Goal: Book appointment/travel/reservation

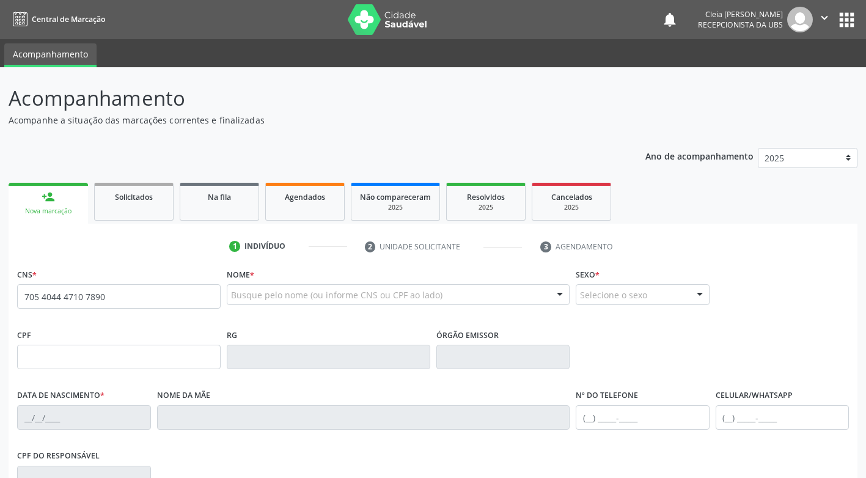
type input "705 4044 4710 7890"
type input "151.071.314-09"
type input "[DATE]"
type input "[PERSON_NAME] [PERSON_NAME]"
type input "[PHONE_NUMBER]"
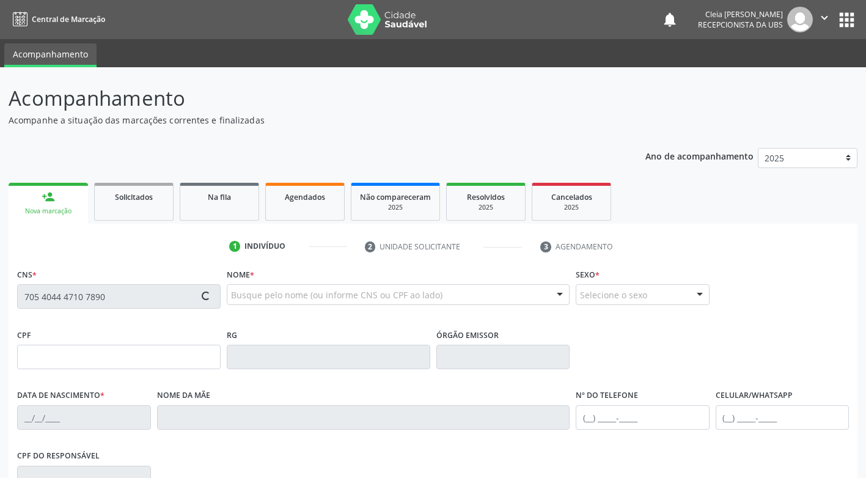
type input "[PHONE_NUMBER]"
type input "042.183.484-64"
type input "316"
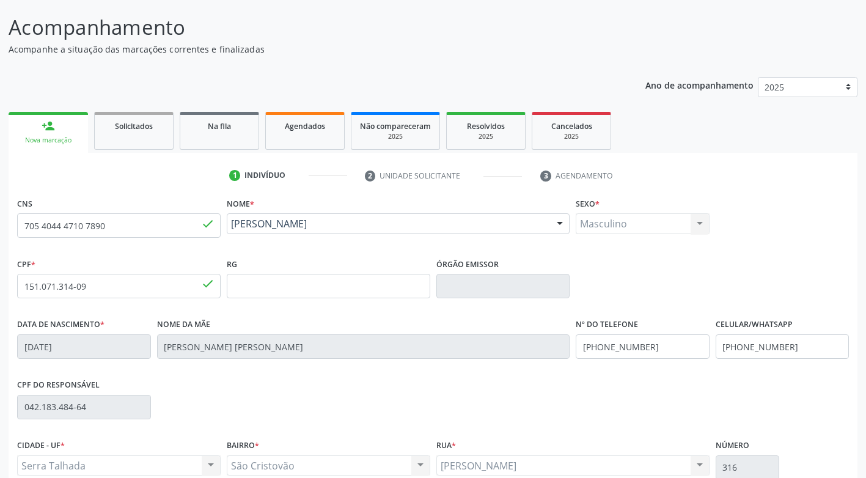
scroll to position [185, 0]
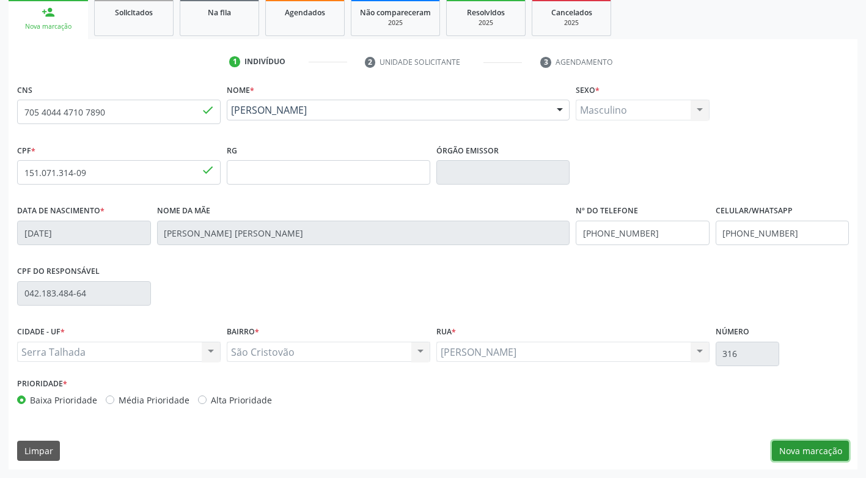
click at [833, 456] on button "Nova marcação" at bounding box center [810, 451] width 77 height 21
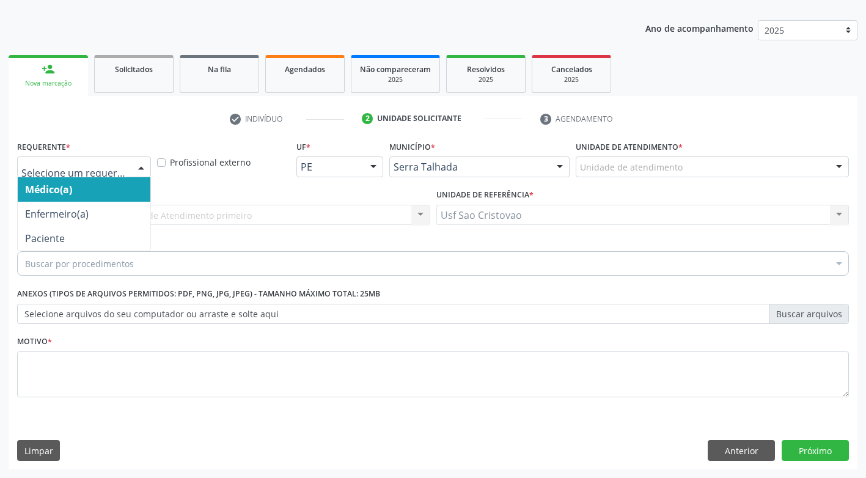
click at [136, 169] on div at bounding box center [141, 167] width 18 height 21
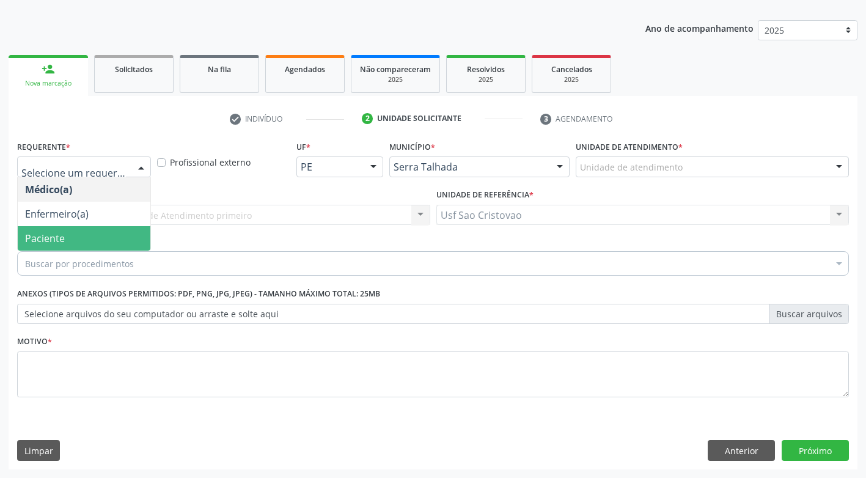
click at [130, 241] on span "Paciente" at bounding box center [84, 238] width 133 height 24
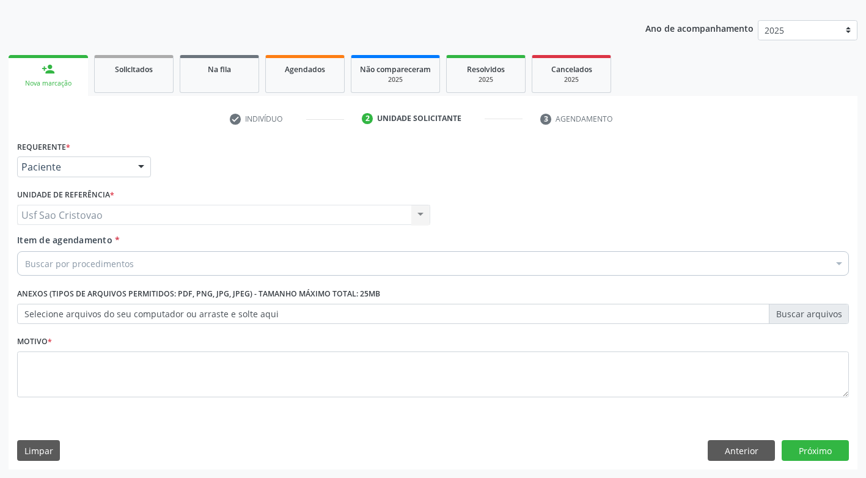
click at [152, 264] on div "Buscar por procedimentos" at bounding box center [433, 263] width 832 height 24
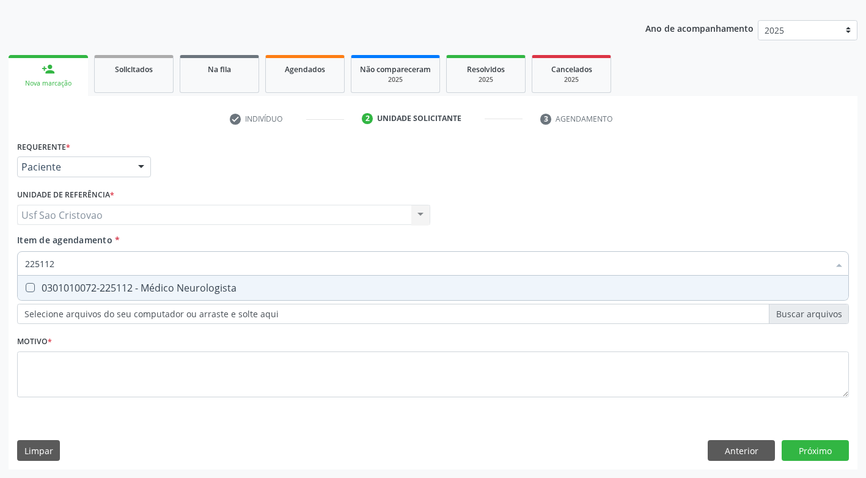
type input "225112"
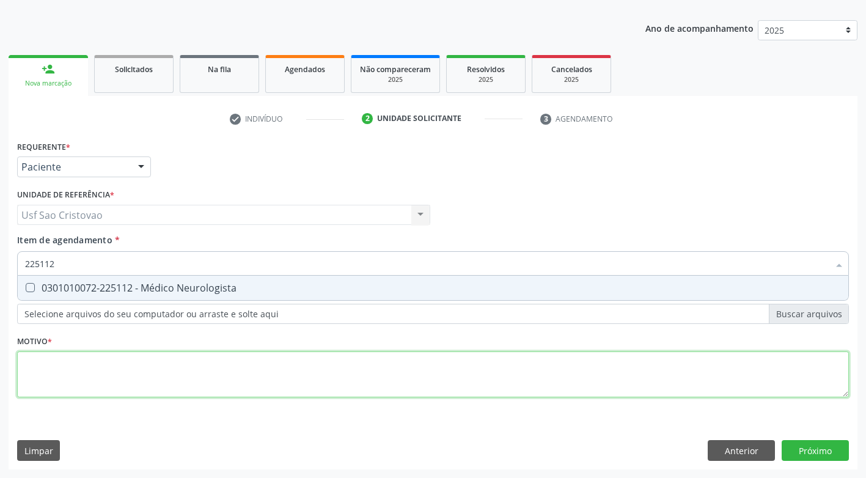
click at [210, 370] on div "Requerente * Paciente Médico(a) Enfermeiro(a) Paciente Nenhum resultado encontr…" at bounding box center [433, 276] width 832 height 277
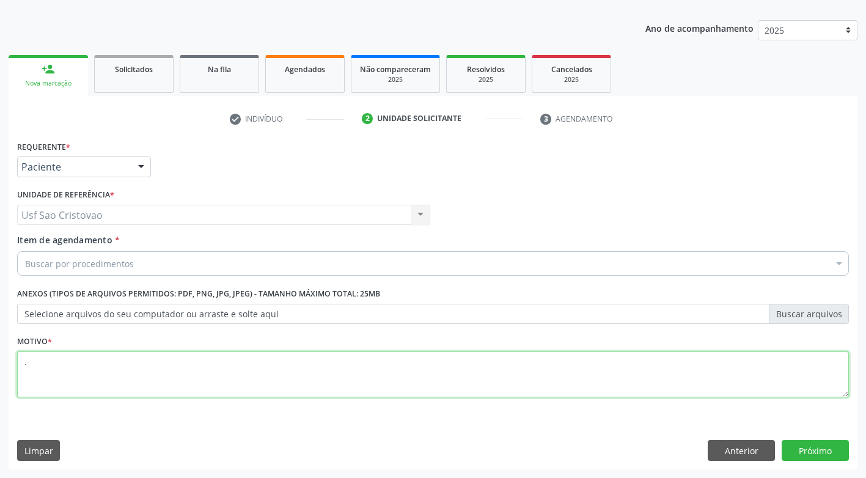
type textarea "."
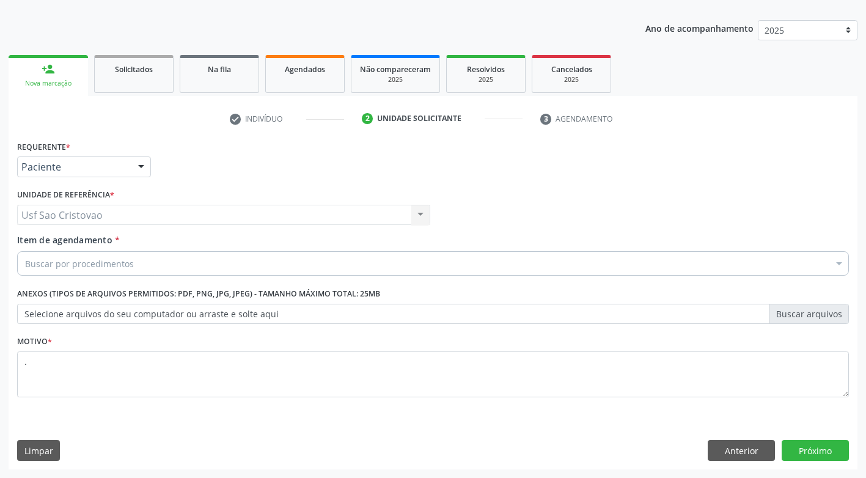
click at [334, 448] on div "Limpar Anterior Próximo" at bounding box center [433, 450] width 832 height 21
click at [800, 453] on button "Próximo" at bounding box center [815, 450] width 67 height 21
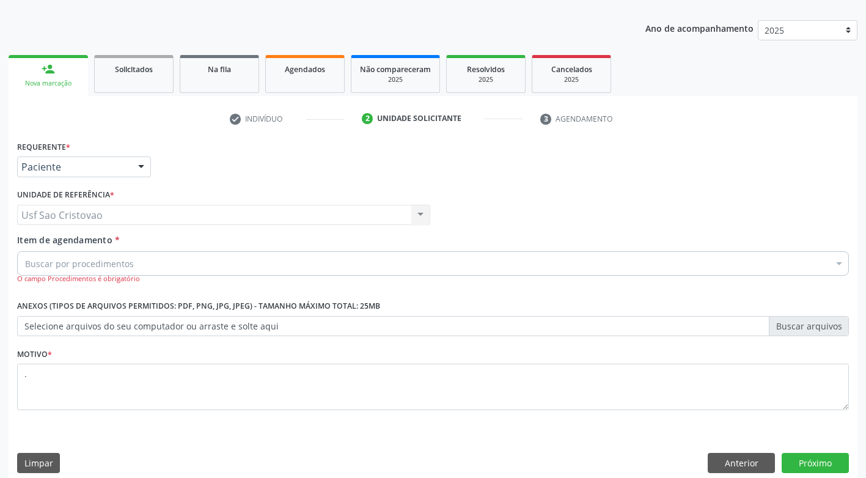
click at [169, 265] on div "Buscar por procedimentos" at bounding box center [433, 263] width 832 height 24
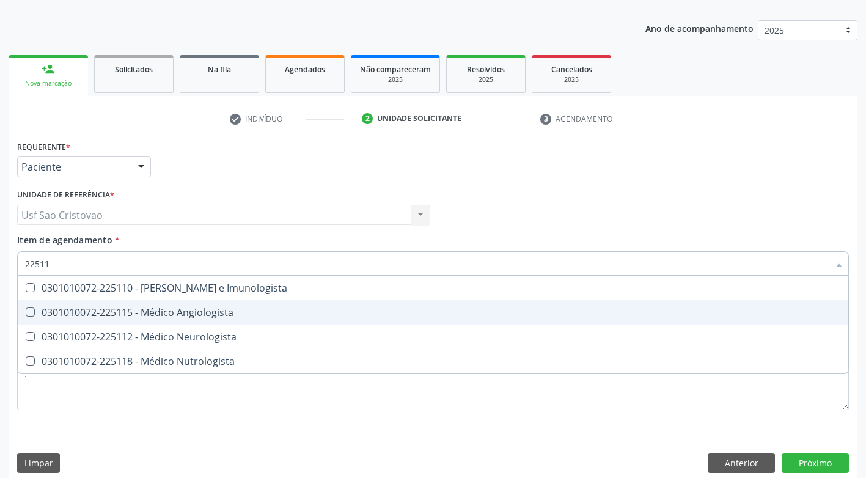
type input "225112"
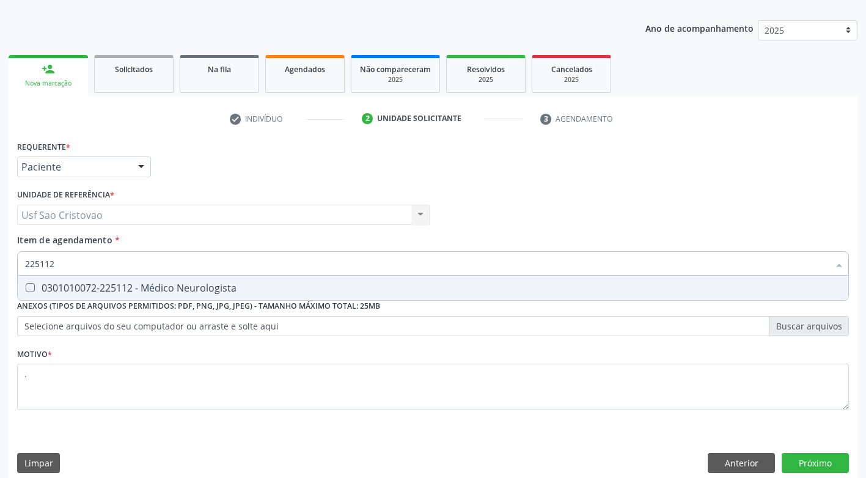
click at [29, 289] on Neurologista at bounding box center [30, 287] width 9 height 9
click at [26, 289] on Neurologista "checkbox" at bounding box center [22, 288] width 8 height 8
checkbox Neurologista "true"
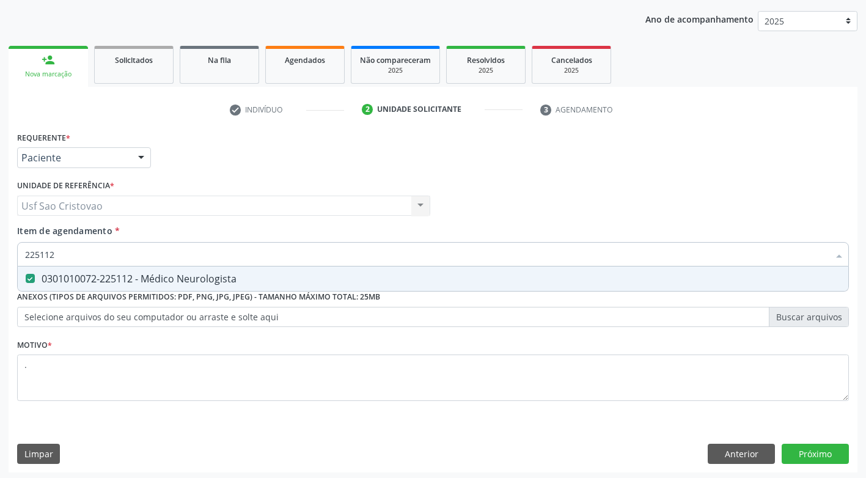
scroll to position [140, 0]
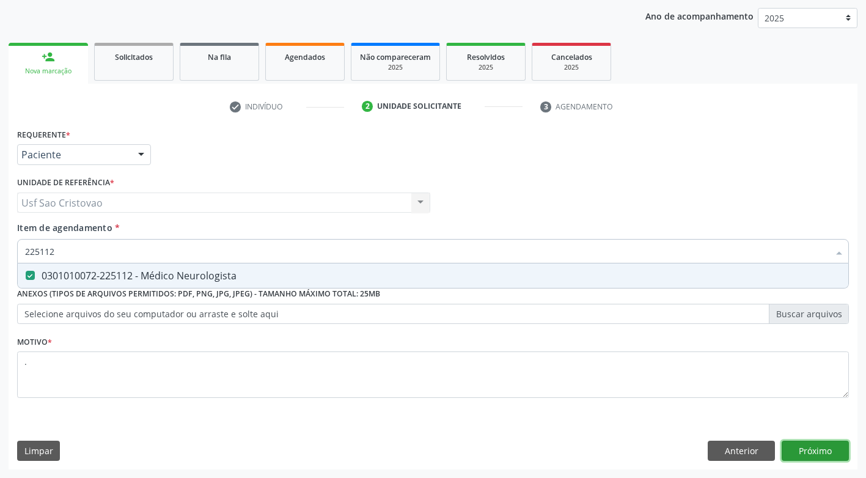
click at [832, 453] on button "Próximo" at bounding box center [815, 451] width 67 height 21
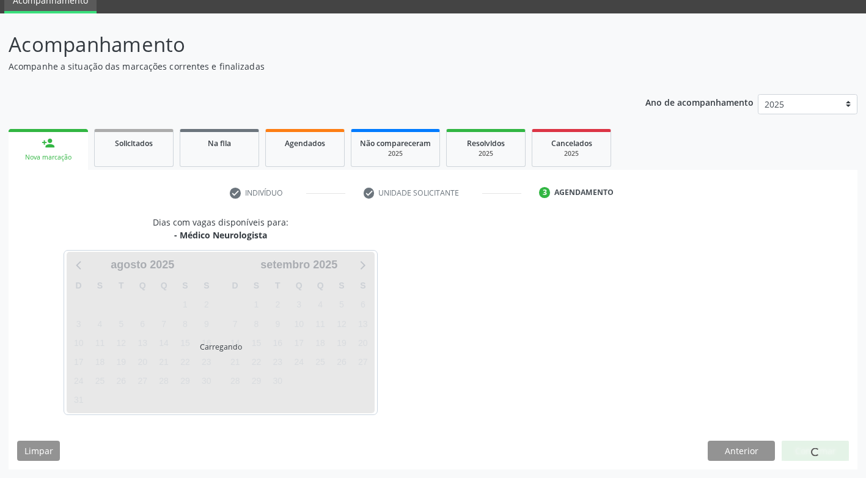
scroll to position [54, 0]
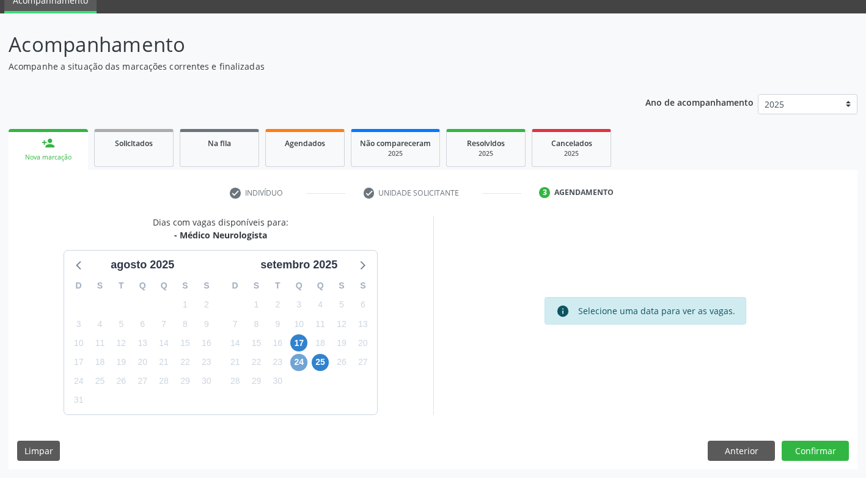
click at [301, 361] on span "24" at bounding box center [298, 362] width 17 height 17
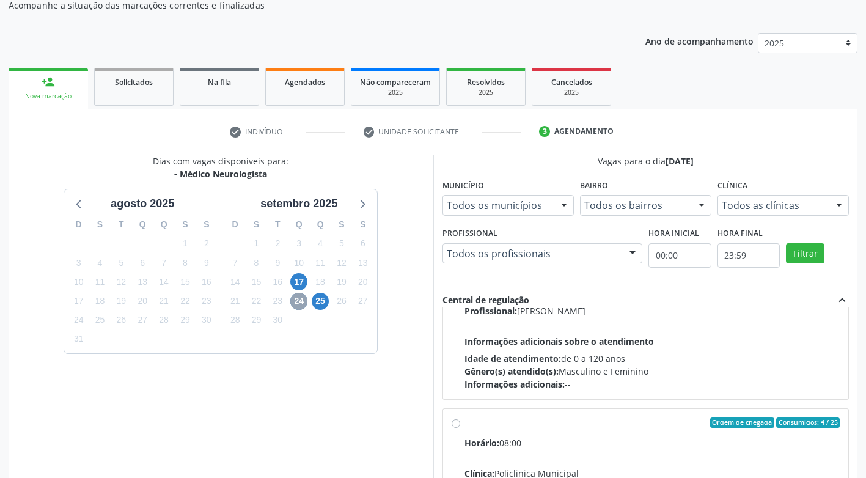
scroll to position [183, 0]
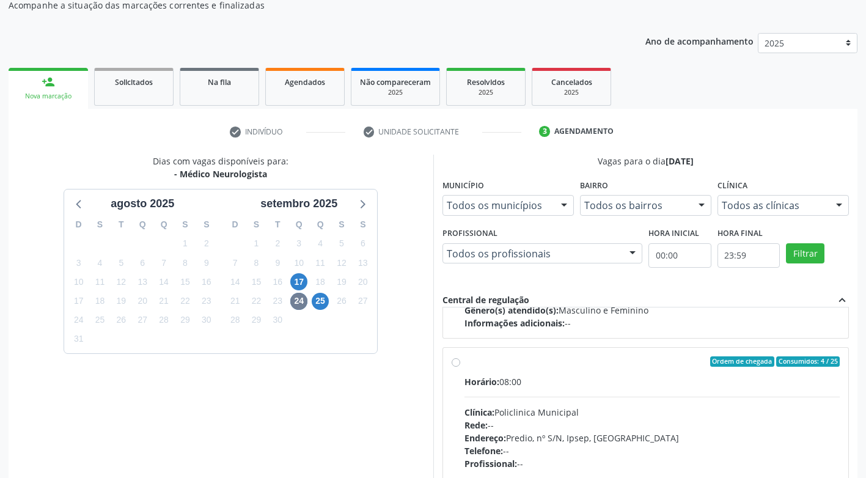
click at [465, 362] on label "Ordem de chegada Consumidos: 4 / 25 Horário: 08:00 Clínica: Policlinica Municip…" at bounding box center [653, 450] width 376 height 188
click at [459, 362] on input "Ordem de chegada Consumidos: 4 / 25 Horário: 08:00 Clínica: Policlinica Municip…" at bounding box center [456, 361] width 9 height 11
radio input "true"
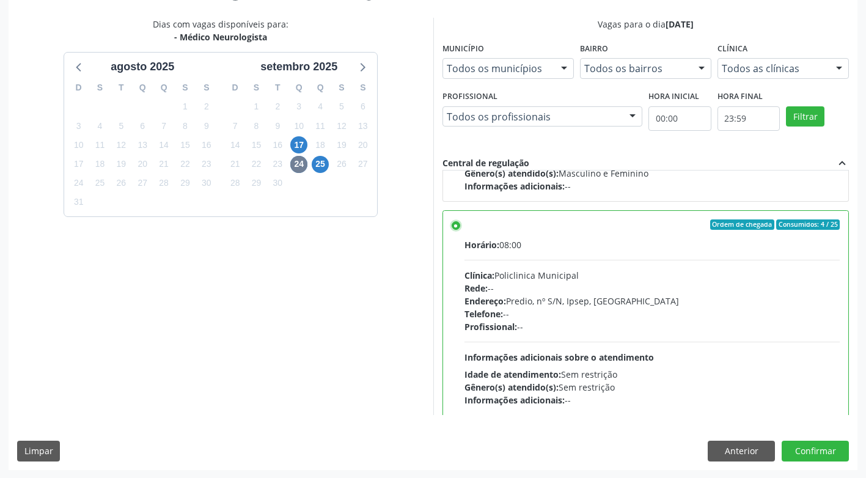
scroll to position [252, 0]
click at [814, 446] on button "Confirmar" at bounding box center [815, 450] width 67 height 21
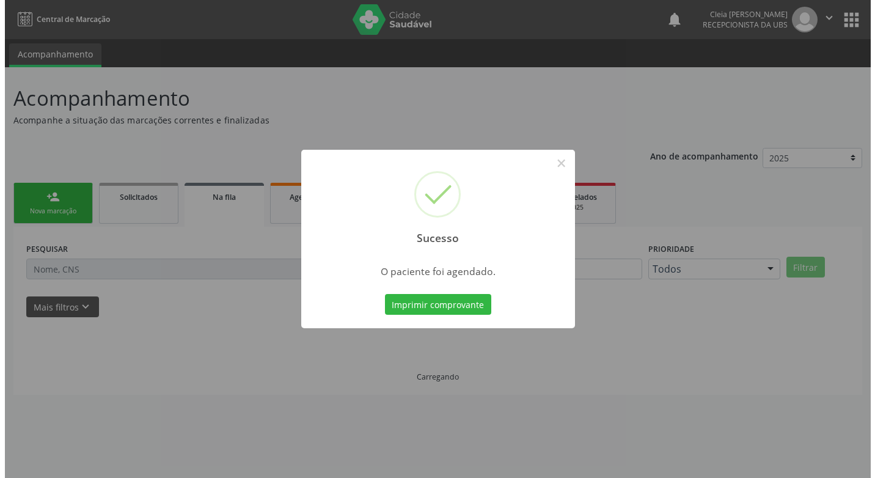
scroll to position [0, 0]
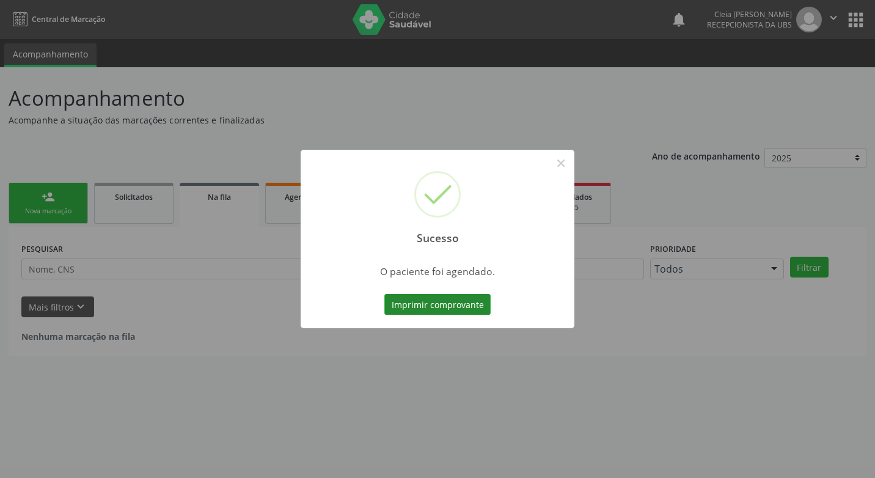
click at [432, 309] on button "Imprimir comprovante" at bounding box center [437, 304] width 106 height 21
